Goal: Information Seeking & Learning: Learn about a topic

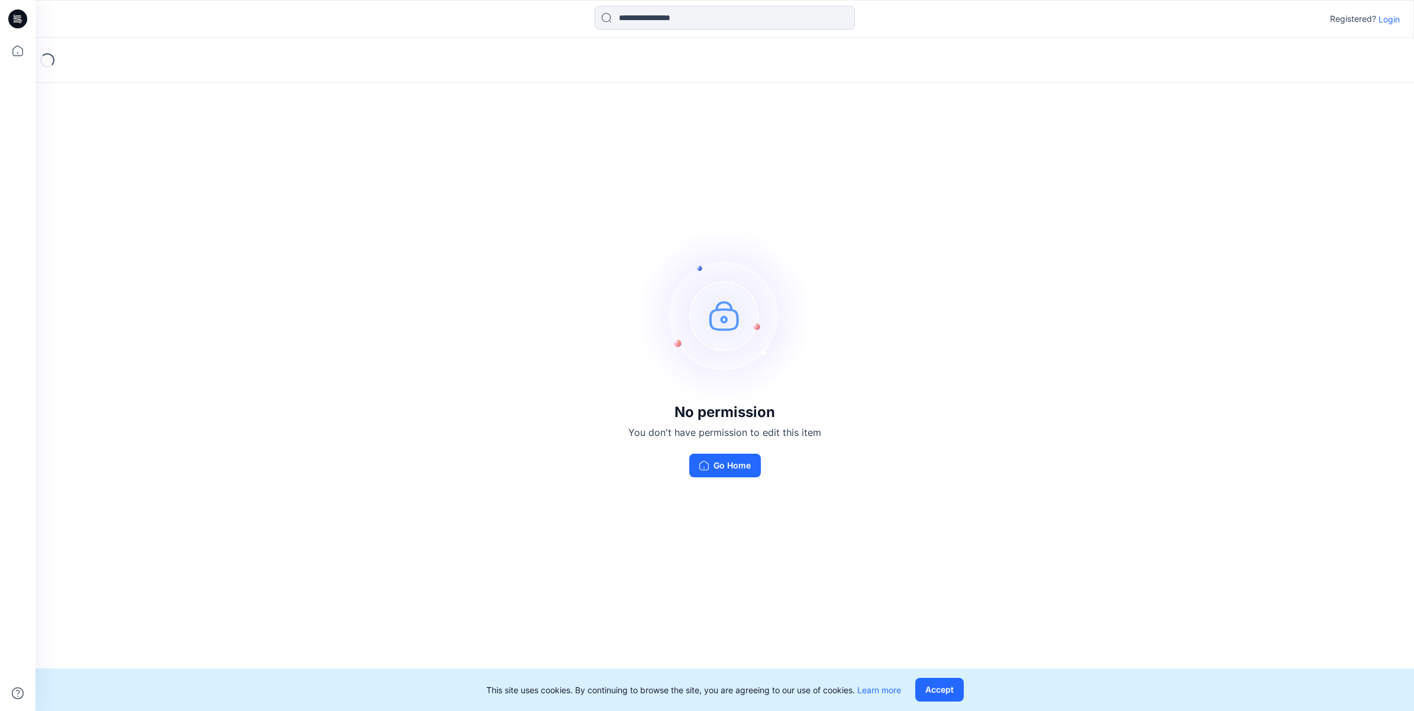
click at [733, 457] on button "Go Home" at bounding box center [725, 466] width 72 height 24
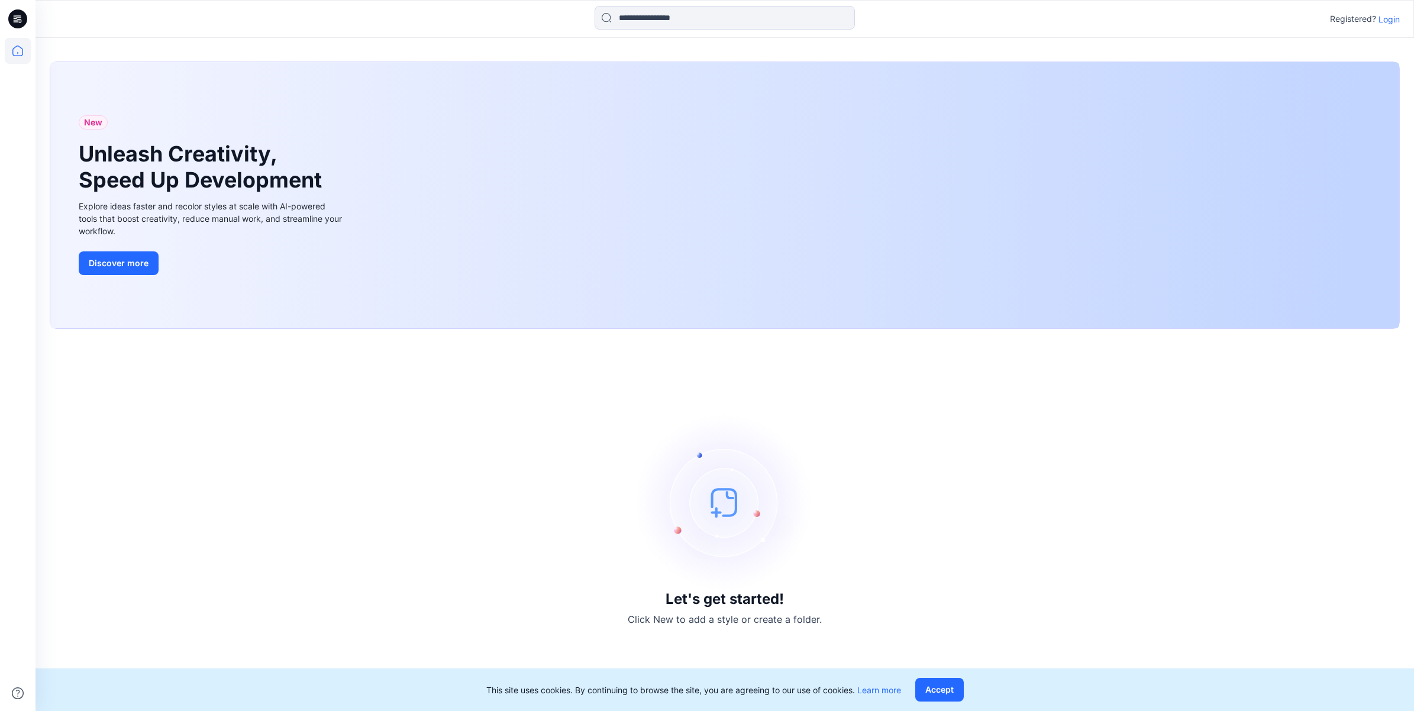
click at [1380, 18] on p "Login" at bounding box center [1389, 19] width 21 height 12
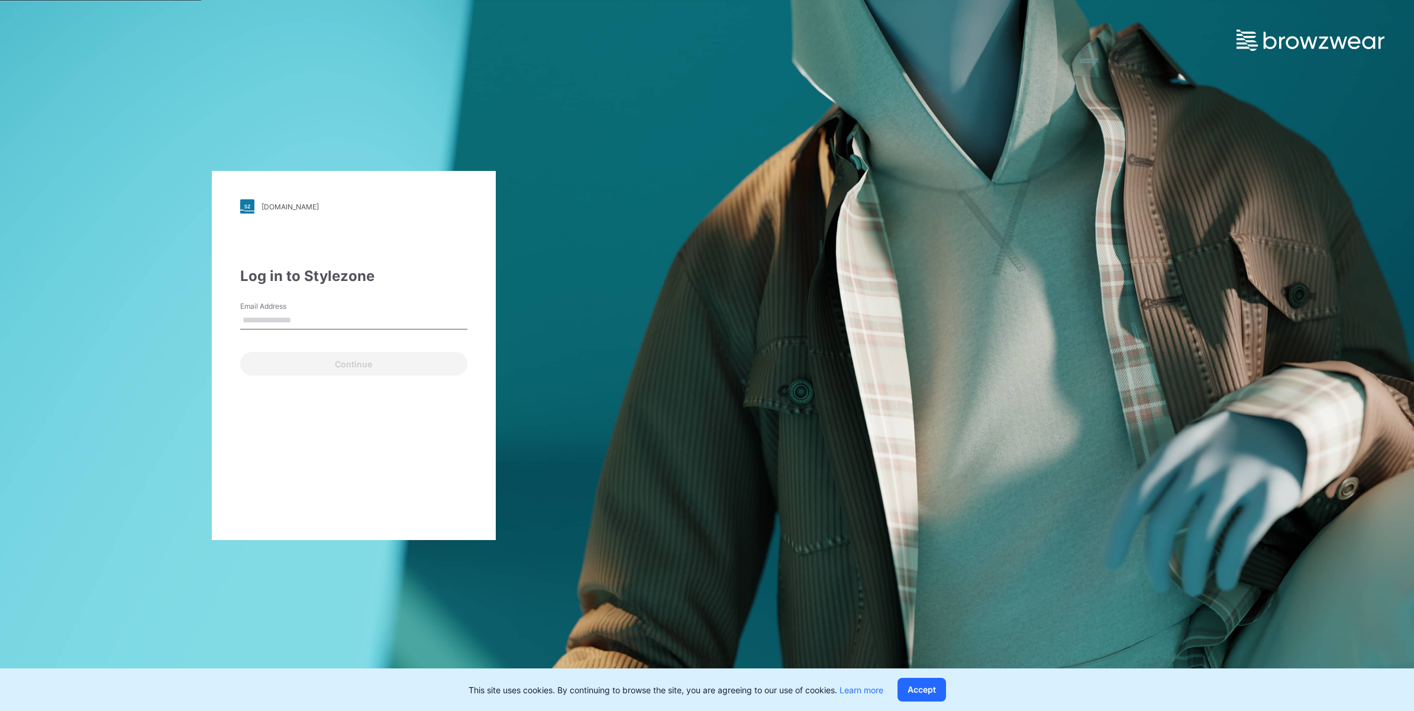
click at [284, 317] on input "Email Address" at bounding box center [353, 321] width 227 height 18
type input "**********"
click at [321, 360] on button "Continue" at bounding box center [353, 364] width 227 height 24
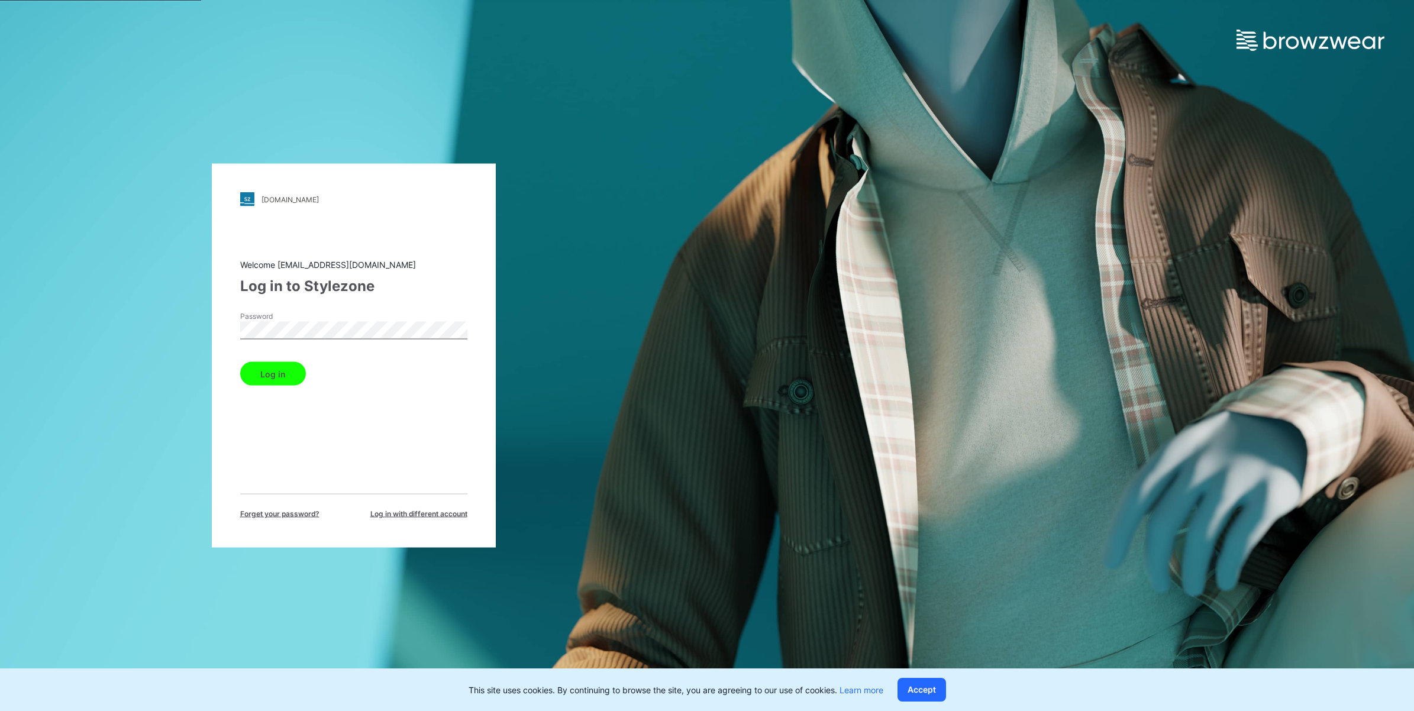
click at [288, 369] on button "Log in" at bounding box center [273, 374] width 66 height 24
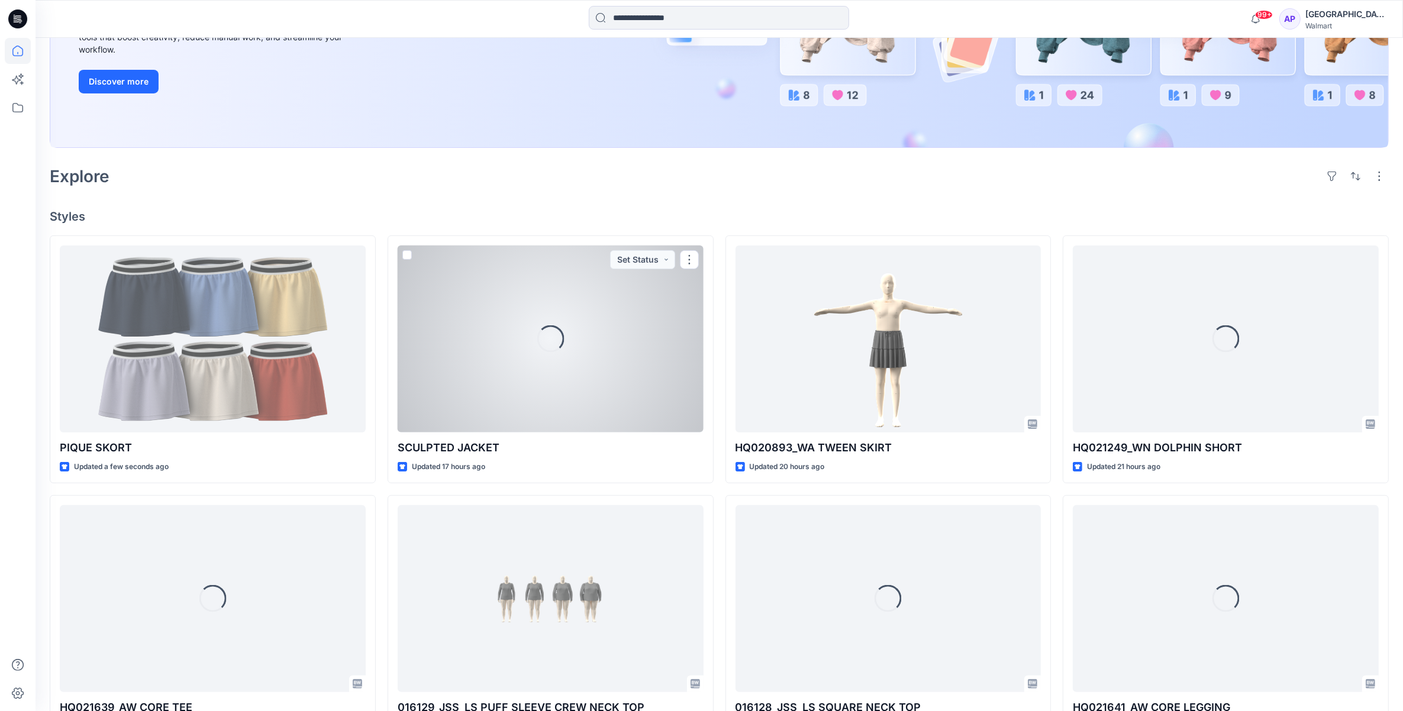
scroll to position [296, 0]
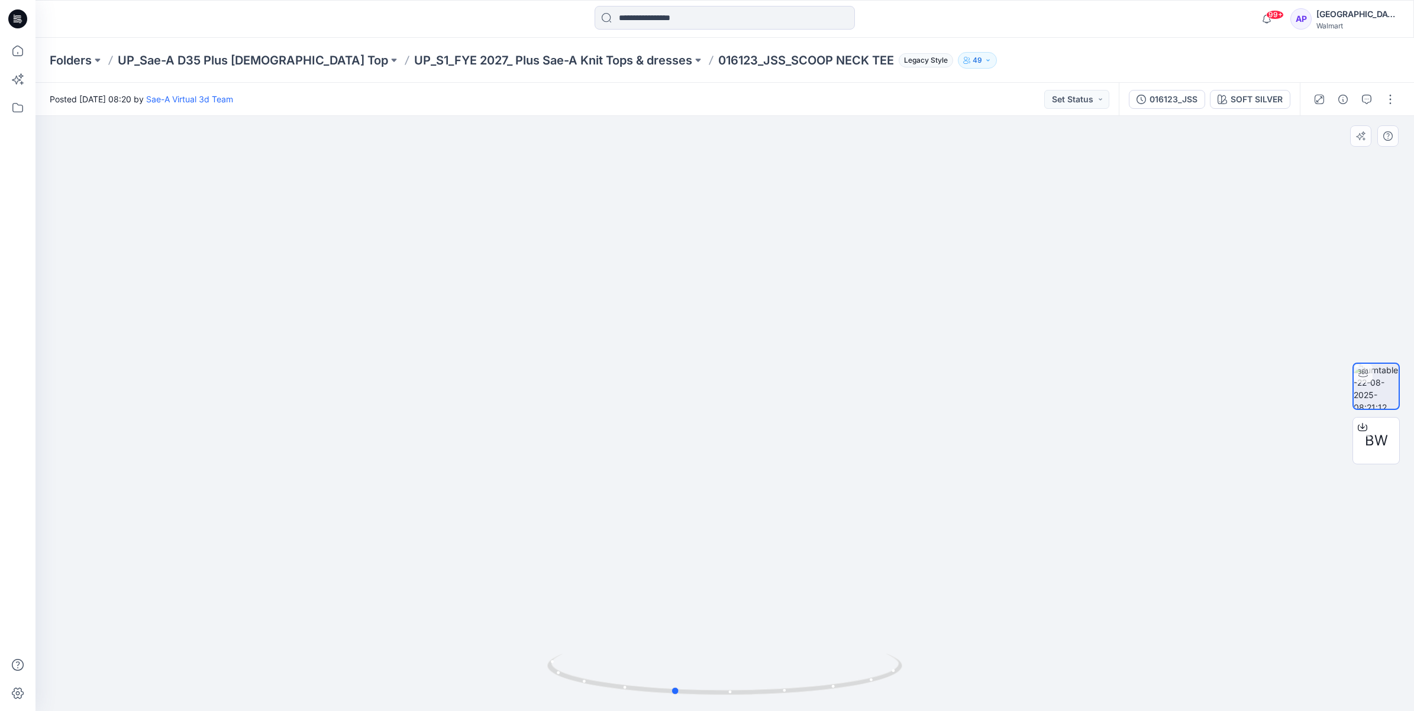
drag, startPoint x: 736, startPoint y: 696, endPoint x: 1040, endPoint y: 687, distance: 304.3
click at [1040, 687] on div at bounding box center [725, 413] width 1379 height 595
click at [523, 60] on p "UP_S1_FYE 2027_ Plus Sae-A Knit Tops & dresses" at bounding box center [553, 60] width 278 height 17
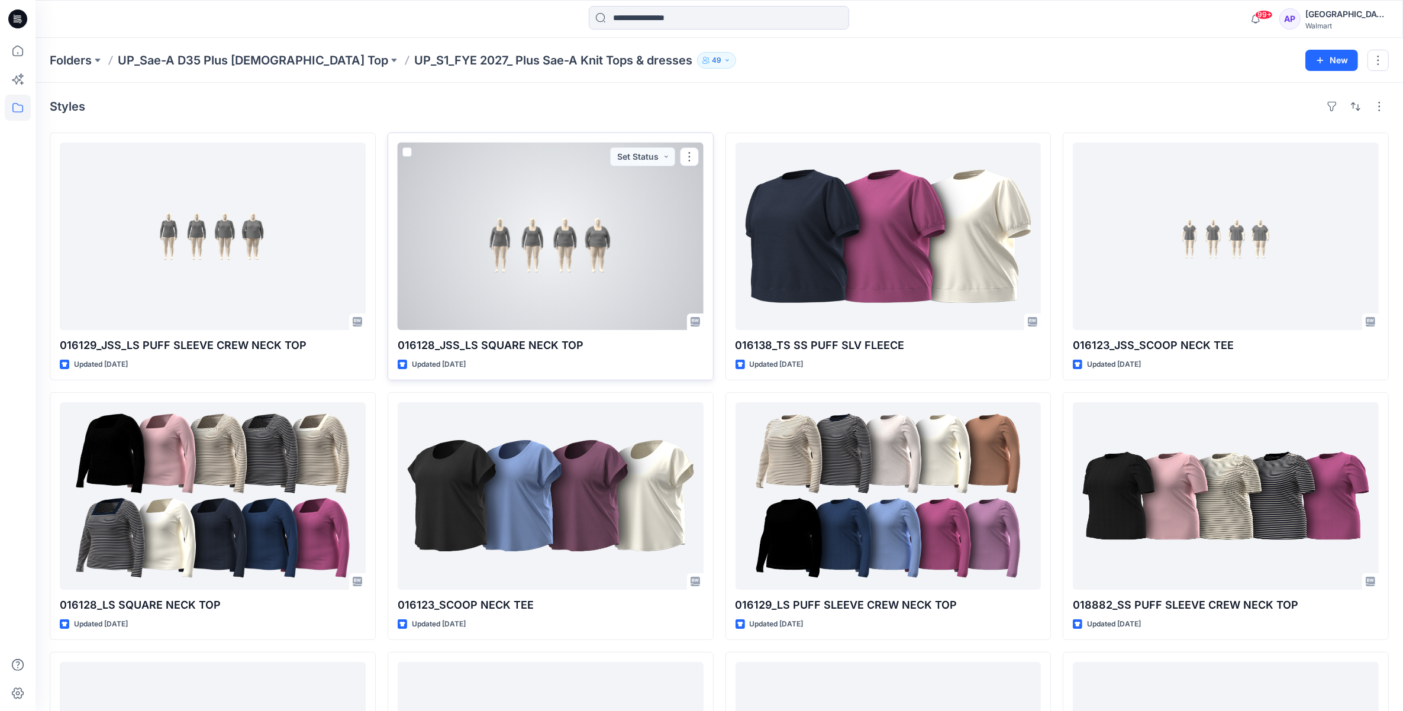
click at [504, 250] on div at bounding box center [551, 237] width 306 height 188
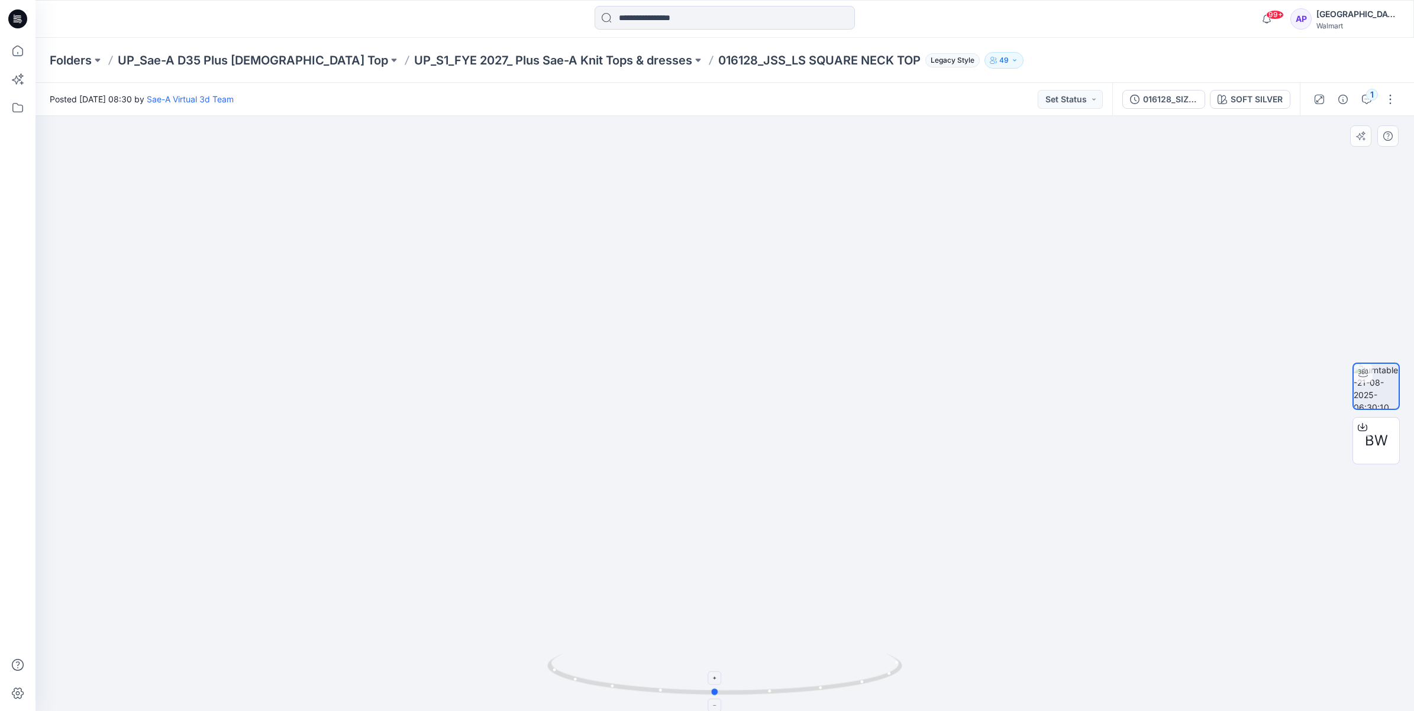
drag, startPoint x: 883, startPoint y: 682, endPoint x: 873, endPoint y: 664, distance: 20.4
click at [873, 664] on icon at bounding box center [726, 676] width 358 height 44
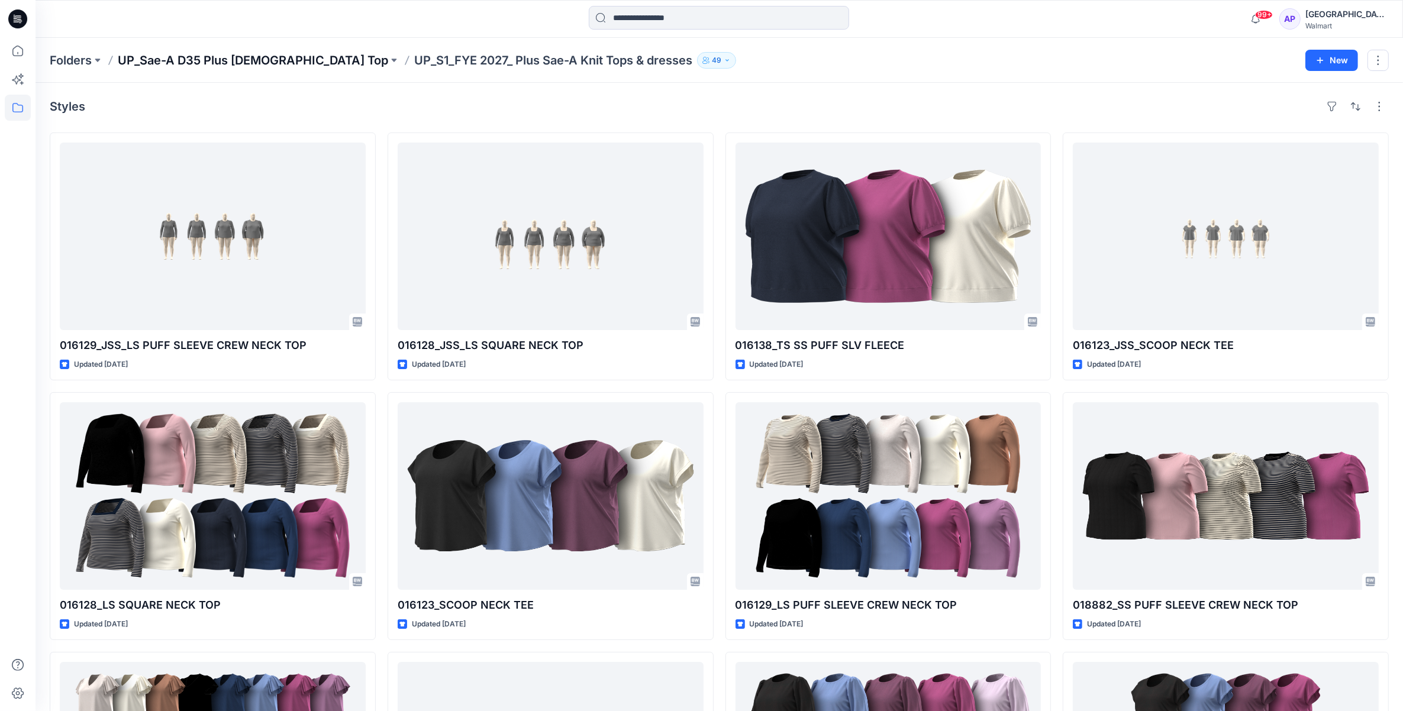
click at [262, 61] on p "UP_Sae-A D35 Plus [DEMOGRAPHIC_DATA] Top" at bounding box center [253, 60] width 270 height 17
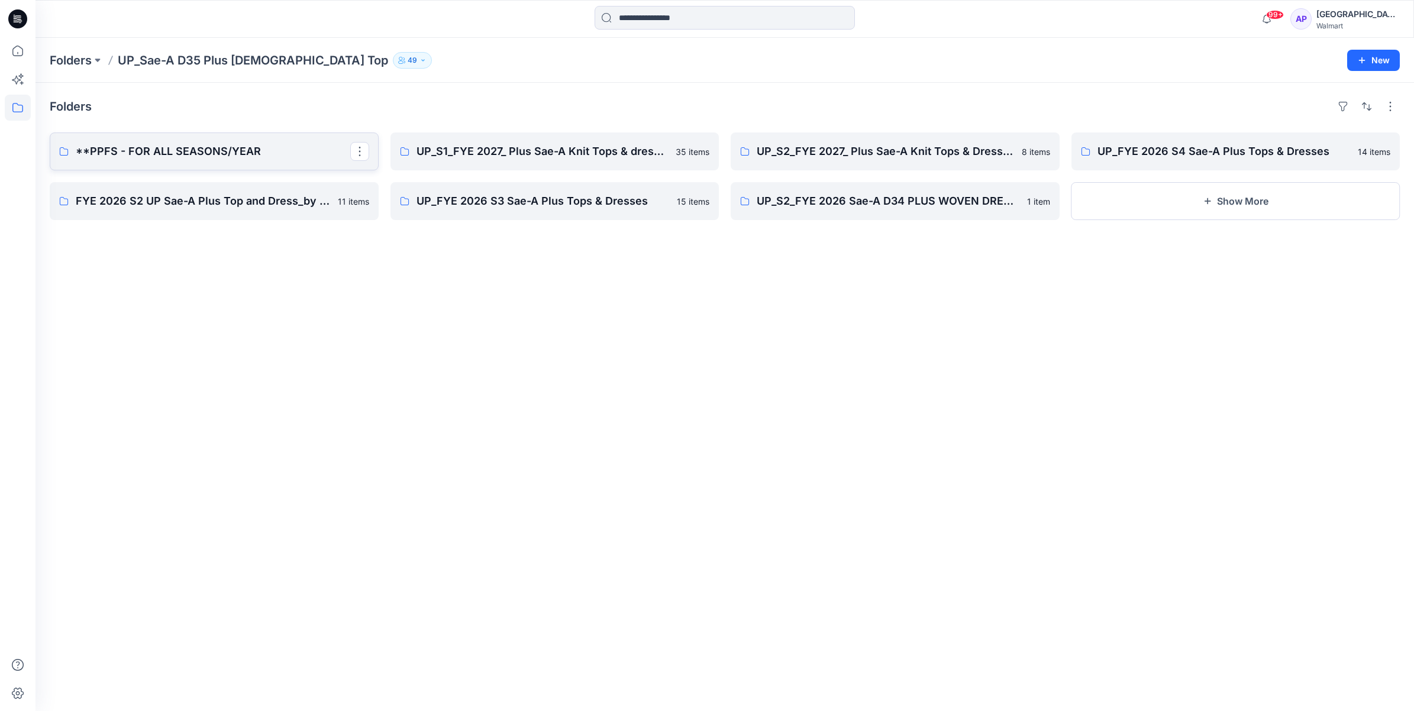
click at [199, 146] on p "**PPFS - FOR ALL SEASONS/YEAR" at bounding box center [213, 151] width 275 height 17
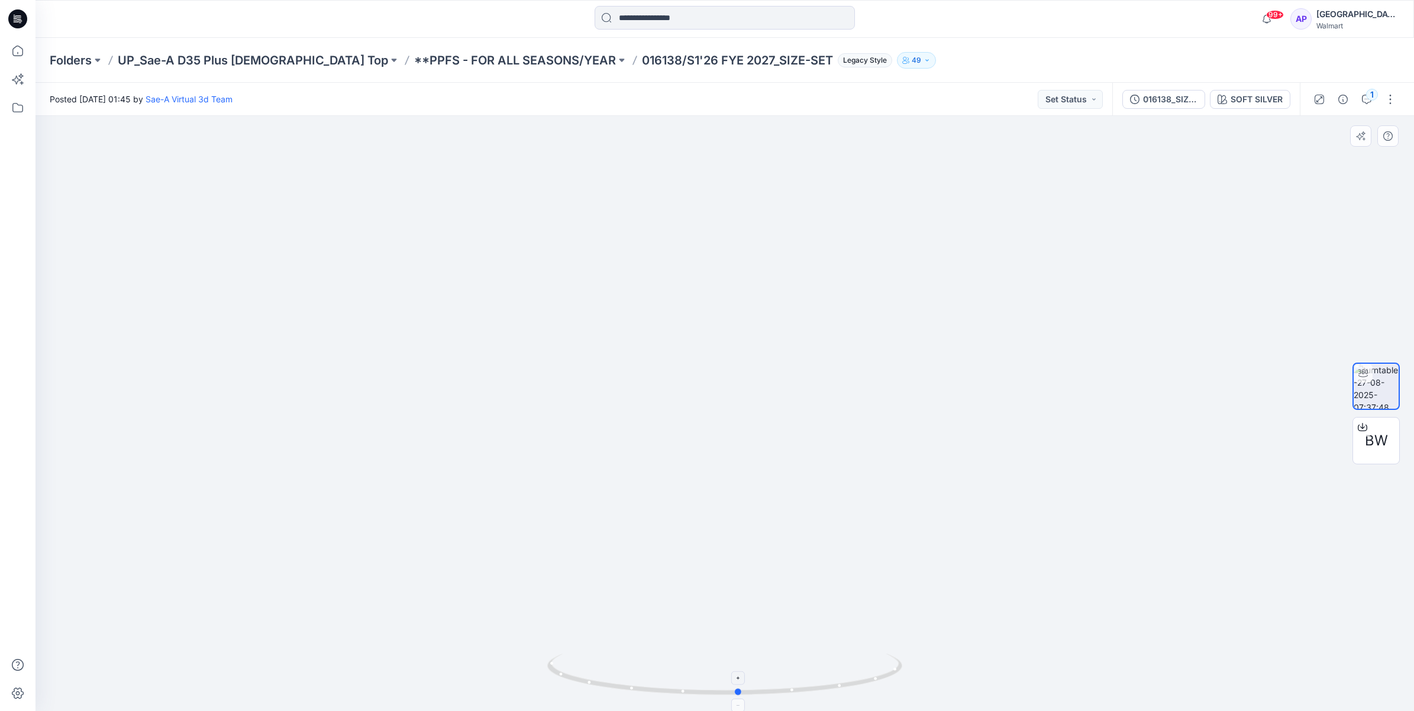
drag, startPoint x: 851, startPoint y: 694, endPoint x: 865, endPoint y: 669, distance: 28.6
click at [865, 669] on icon at bounding box center [726, 676] width 358 height 44
click at [1367, 105] on button "1" at bounding box center [1367, 99] width 19 height 19
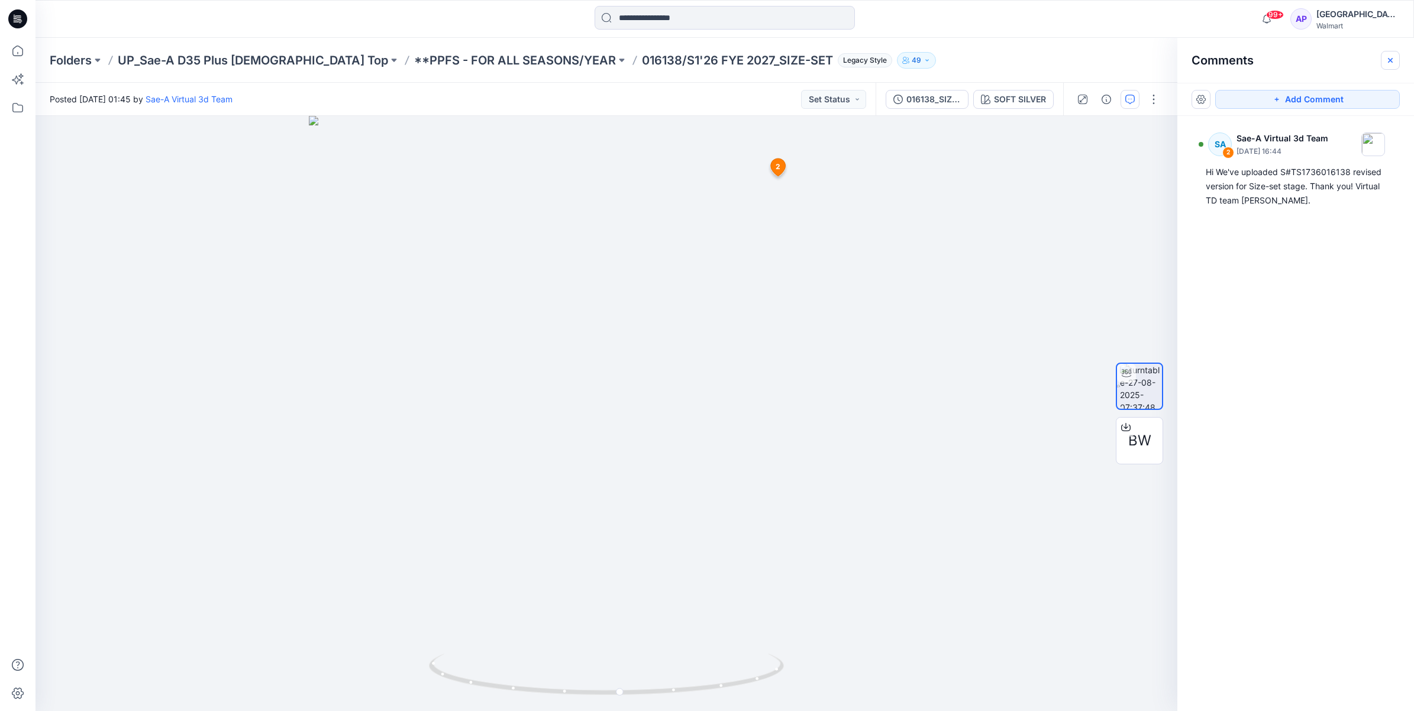
click at [1389, 56] on icon "button" at bounding box center [1390, 60] width 9 height 9
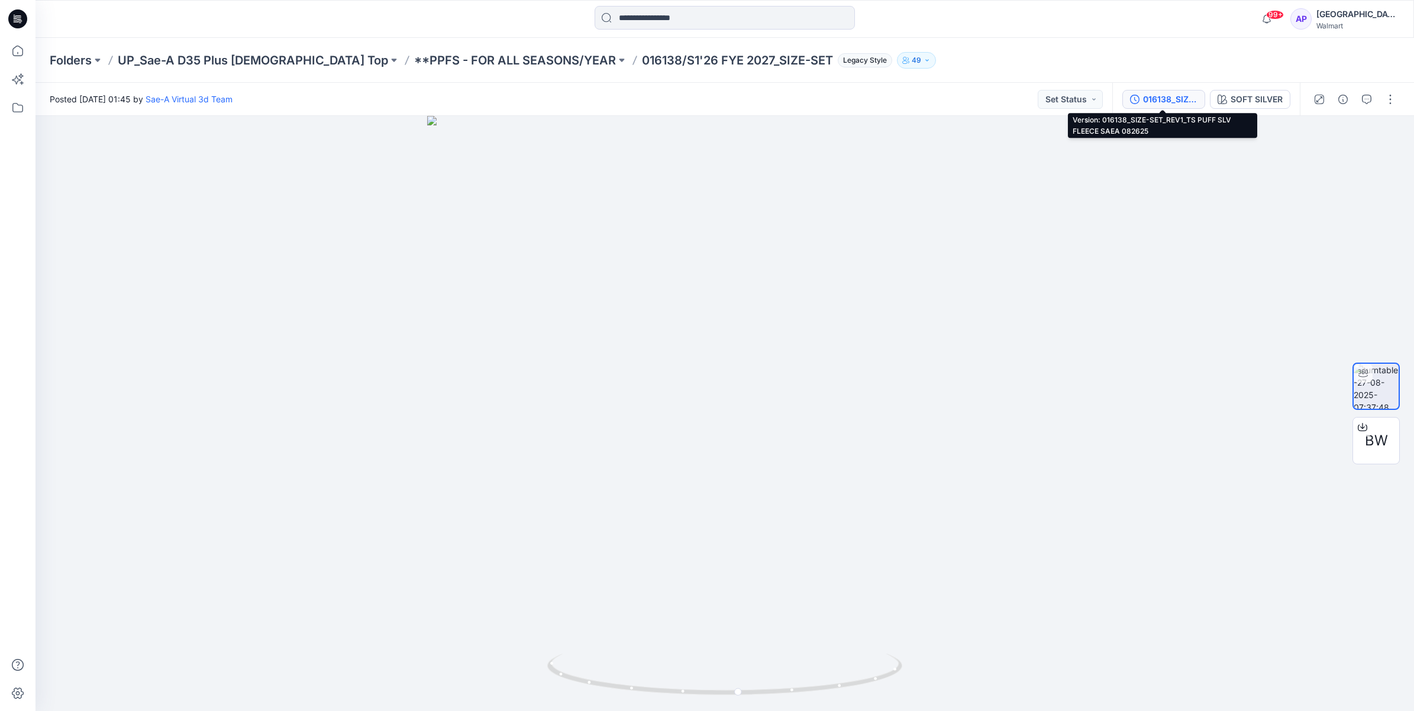
click at [1191, 98] on div "016138_SIZE-SET_REV1_TS PUFF SLV FLEECE SAEA 082625" at bounding box center [1170, 99] width 54 height 13
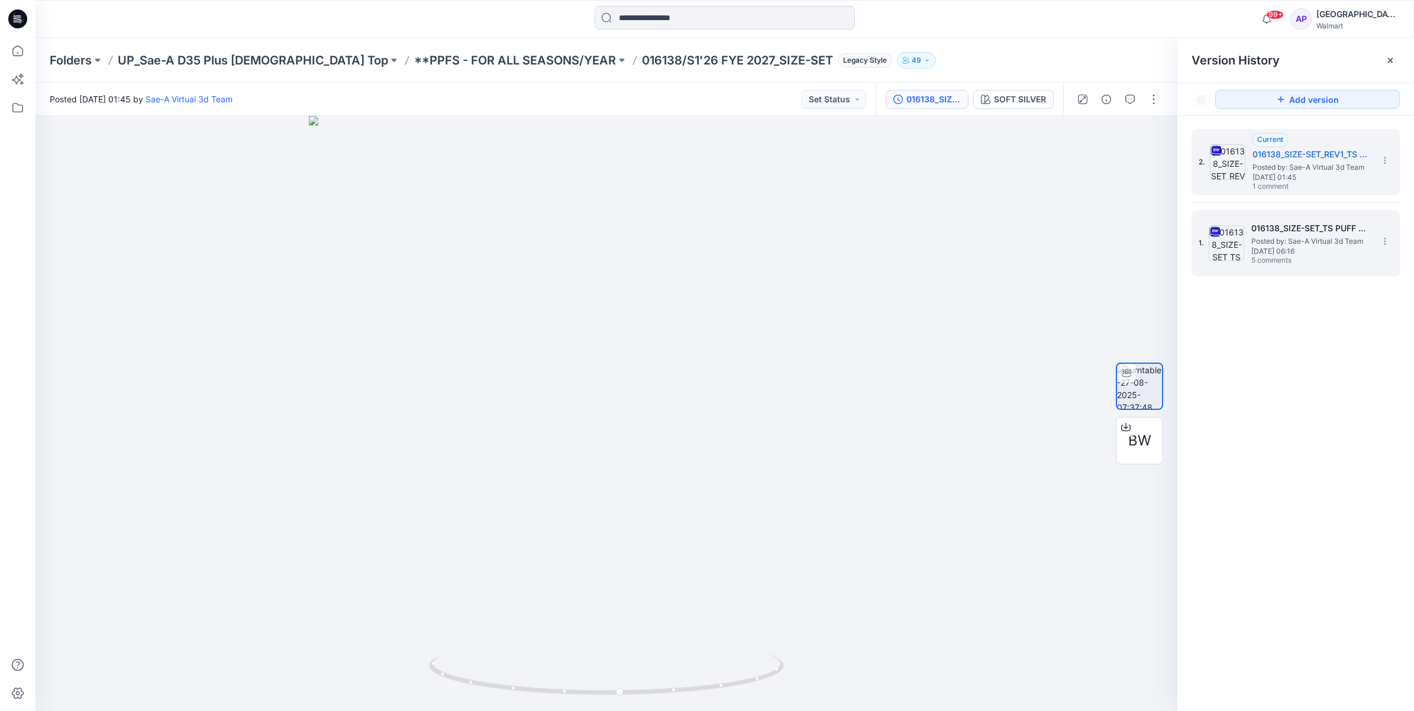
click at [1291, 243] on span "Posted by: Sae-A Virtual 3d Team" at bounding box center [1311, 242] width 118 height 12
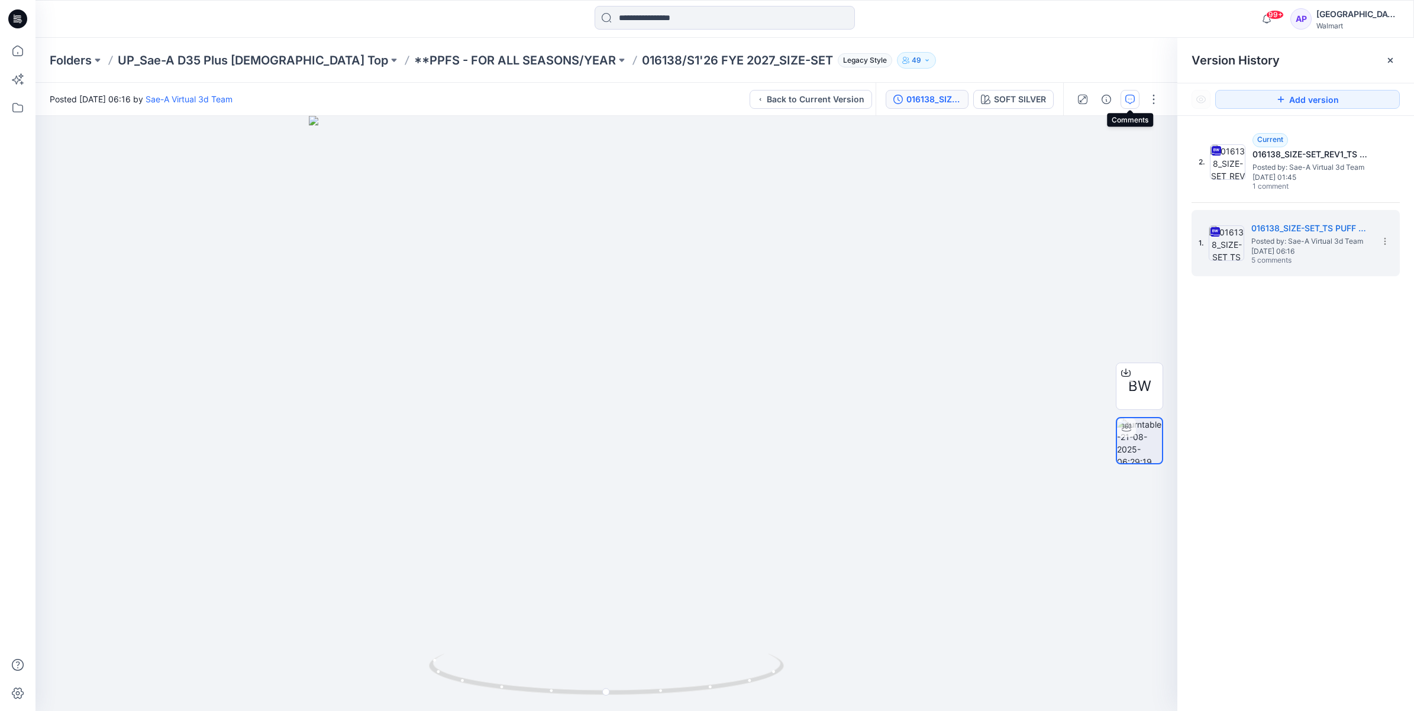
click at [1122, 94] on button "button" at bounding box center [1130, 99] width 19 height 19
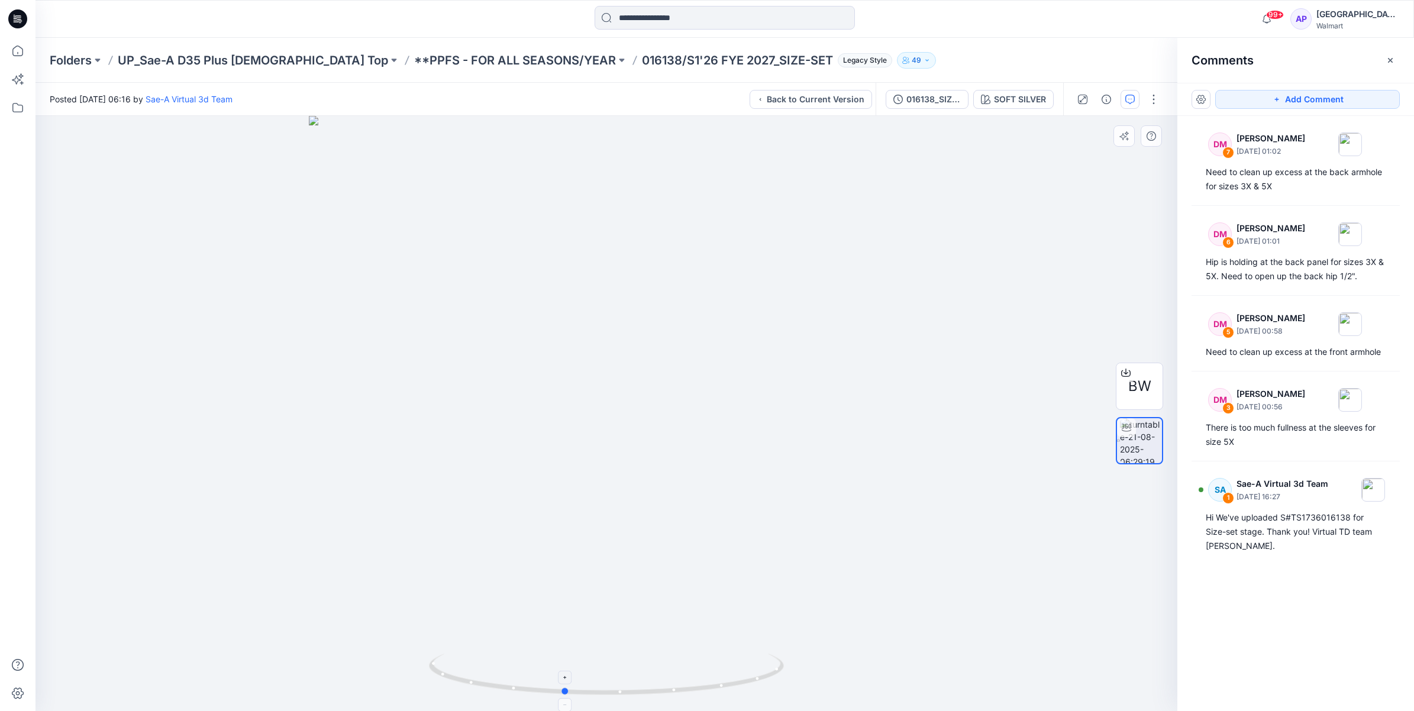
drag, startPoint x: 741, startPoint y: 687, endPoint x: 715, endPoint y: 690, distance: 26.2
click at [715, 690] on icon at bounding box center [608, 676] width 358 height 44
